Goal: Transaction & Acquisition: Obtain resource

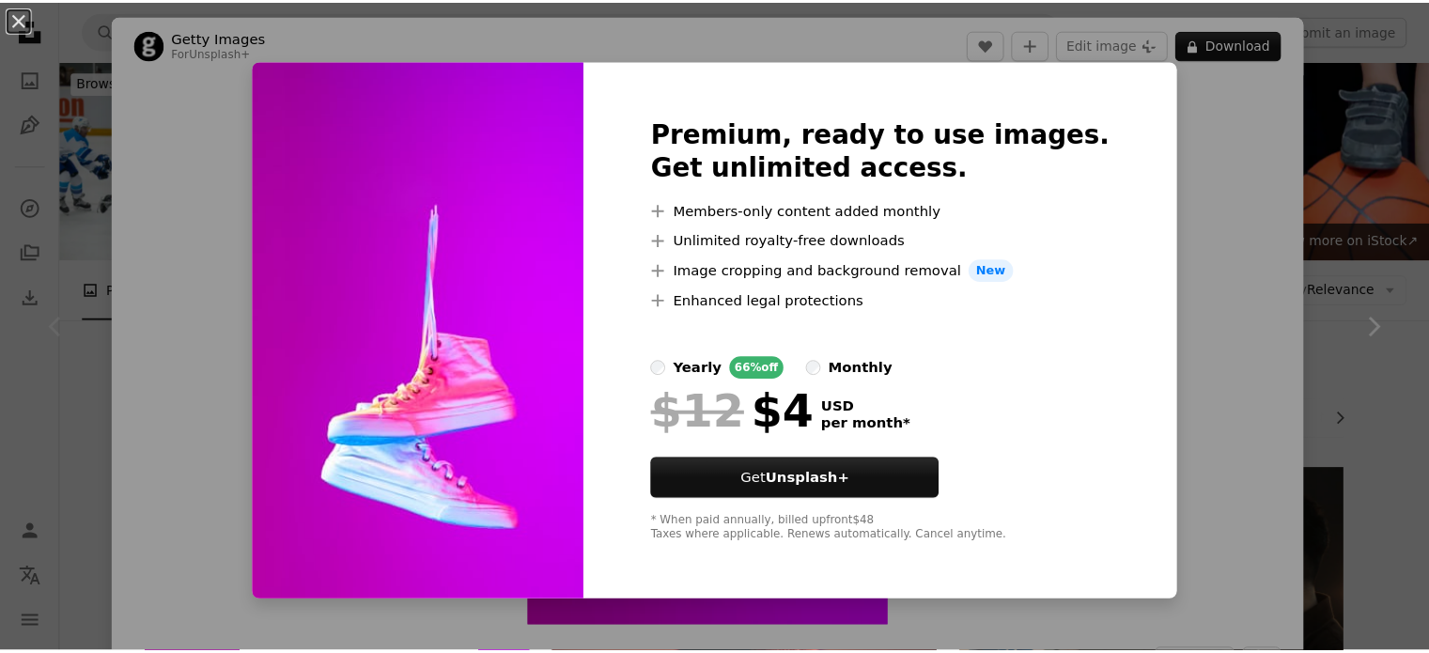
scroll to position [364, 0]
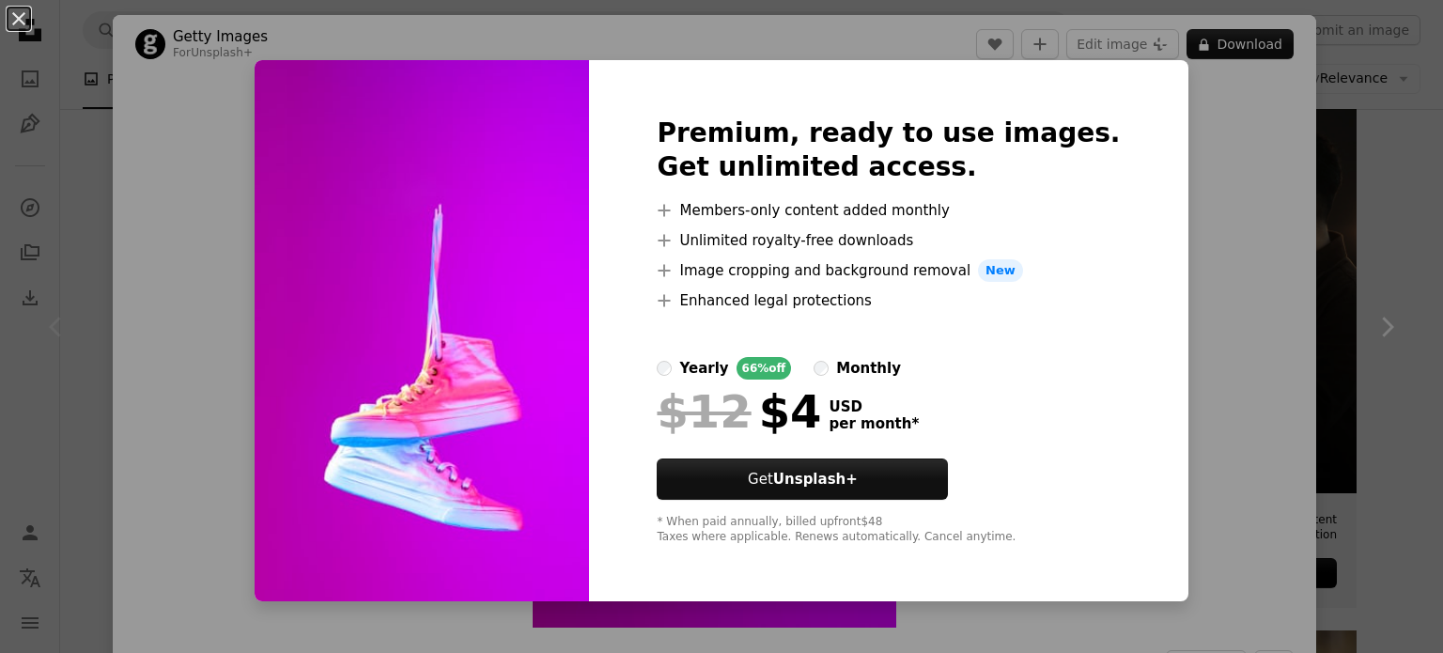
click at [1246, 47] on div "An X shape Premium, ready to use images. Get unlimited access. A plus sign Memb…" at bounding box center [721, 326] width 1443 height 653
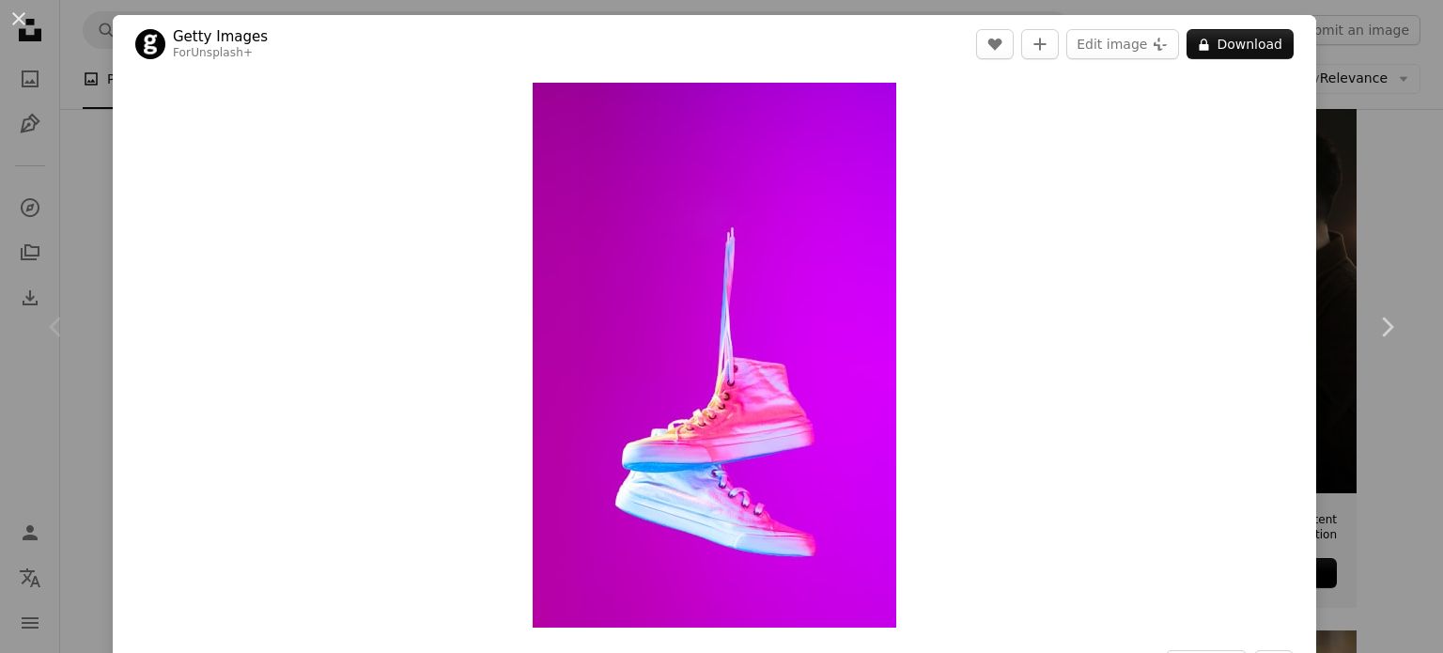
click at [1246, 47] on button "A lock Download" at bounding box center [1239, 44] width 107 height 30
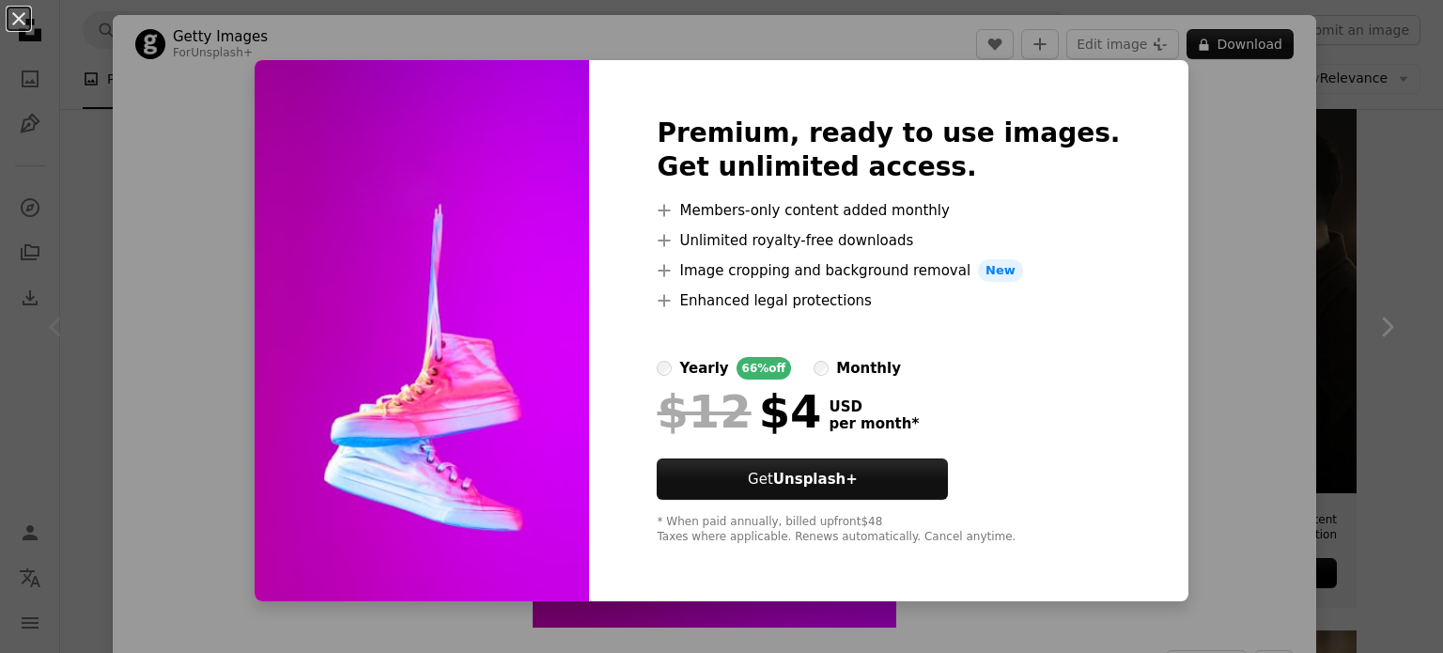
click at [1206, 203] on div "An X shape Premium, ready to use images. Get unlimited access. A plus sign Memb…" at bounding box center [721, 326] width 1443 height 653
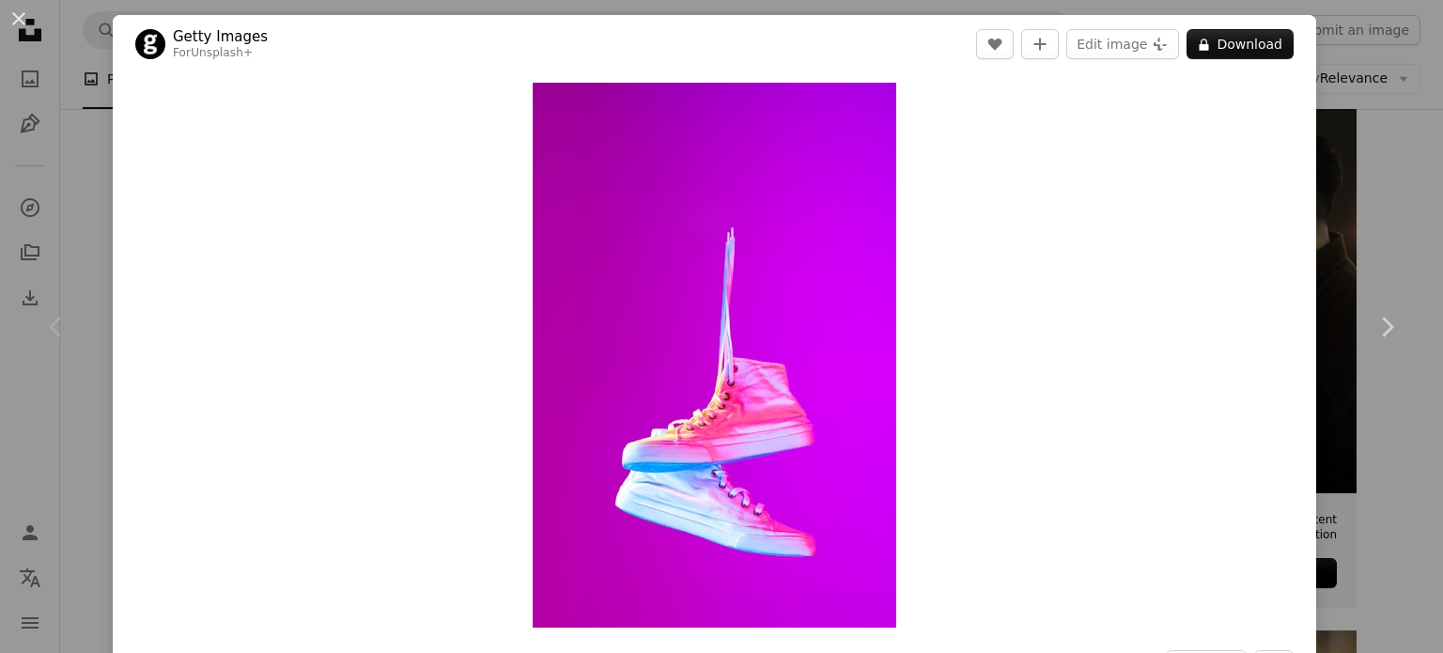
click at [1341, 110] on div "An X shape Chevron left Chevron right Getty Images For Unsplash+ A heart A plus…" at bounding box center [721, 326] width 1443 height 653
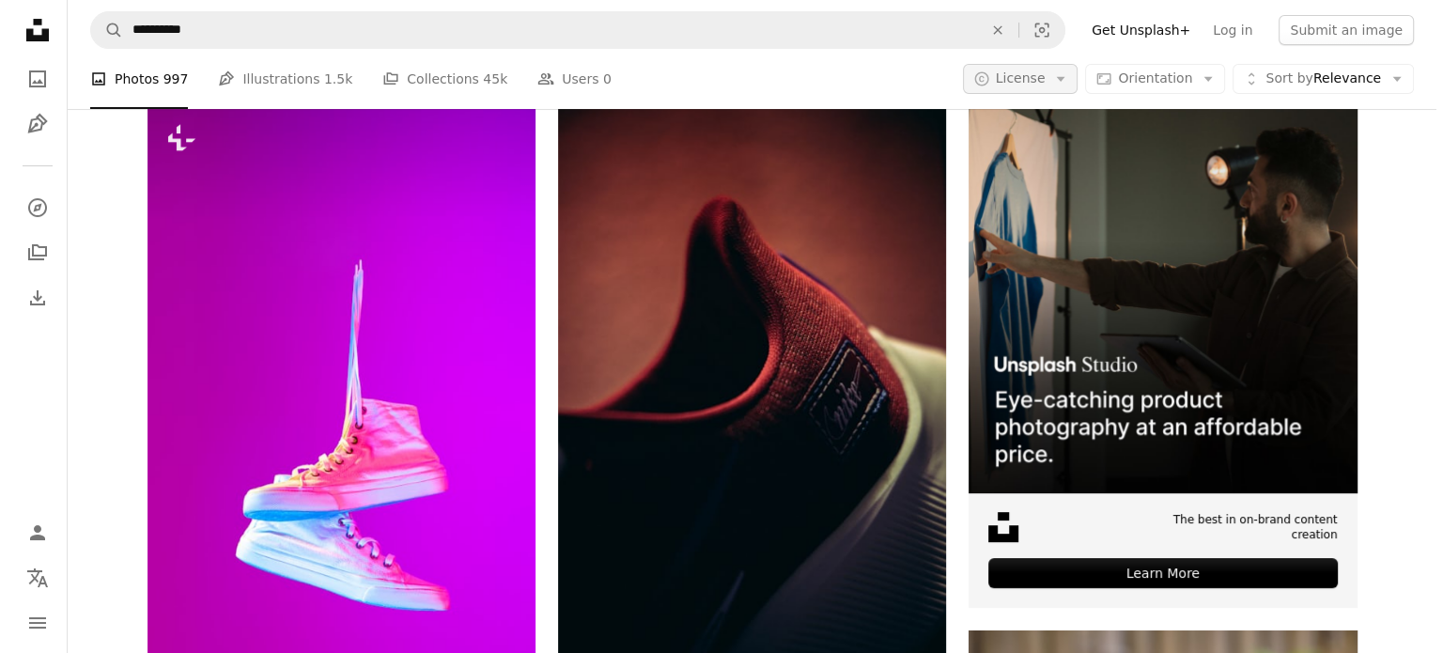
scroll to position [364, 0]
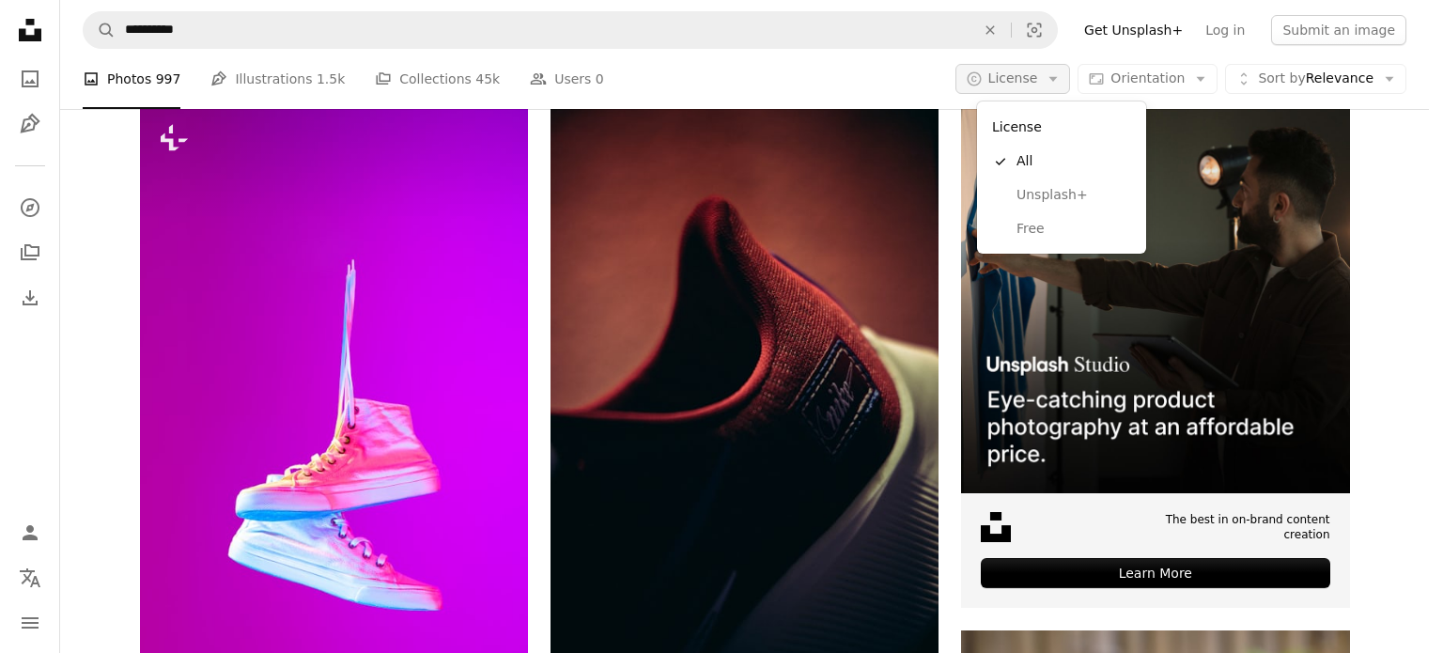
click at [1062, 80] on icon "Arrow down" at bounding box center [1053, 78] width 17 height 17
click at [1032, 221] on span "Free" at bounding box center [1073, 229] width 115 height 19
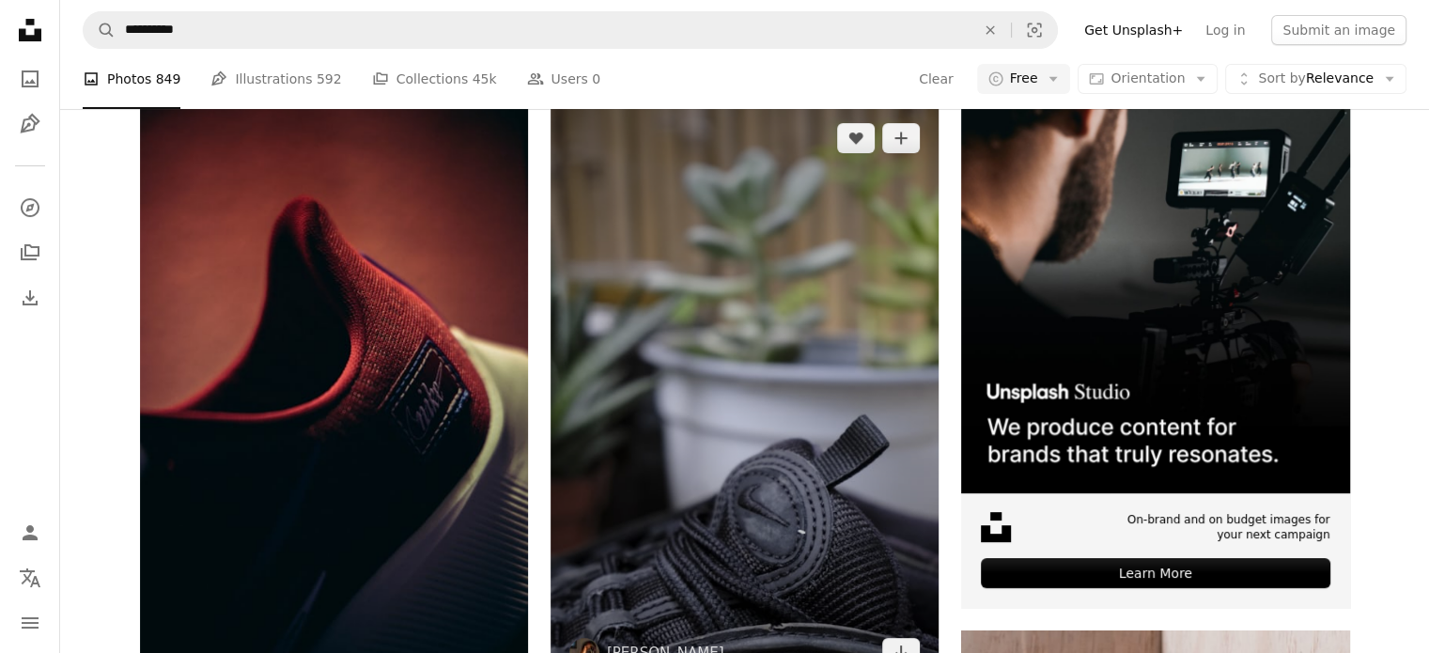
scroll to position [3912, 0]
